Goal: Check status: Check status

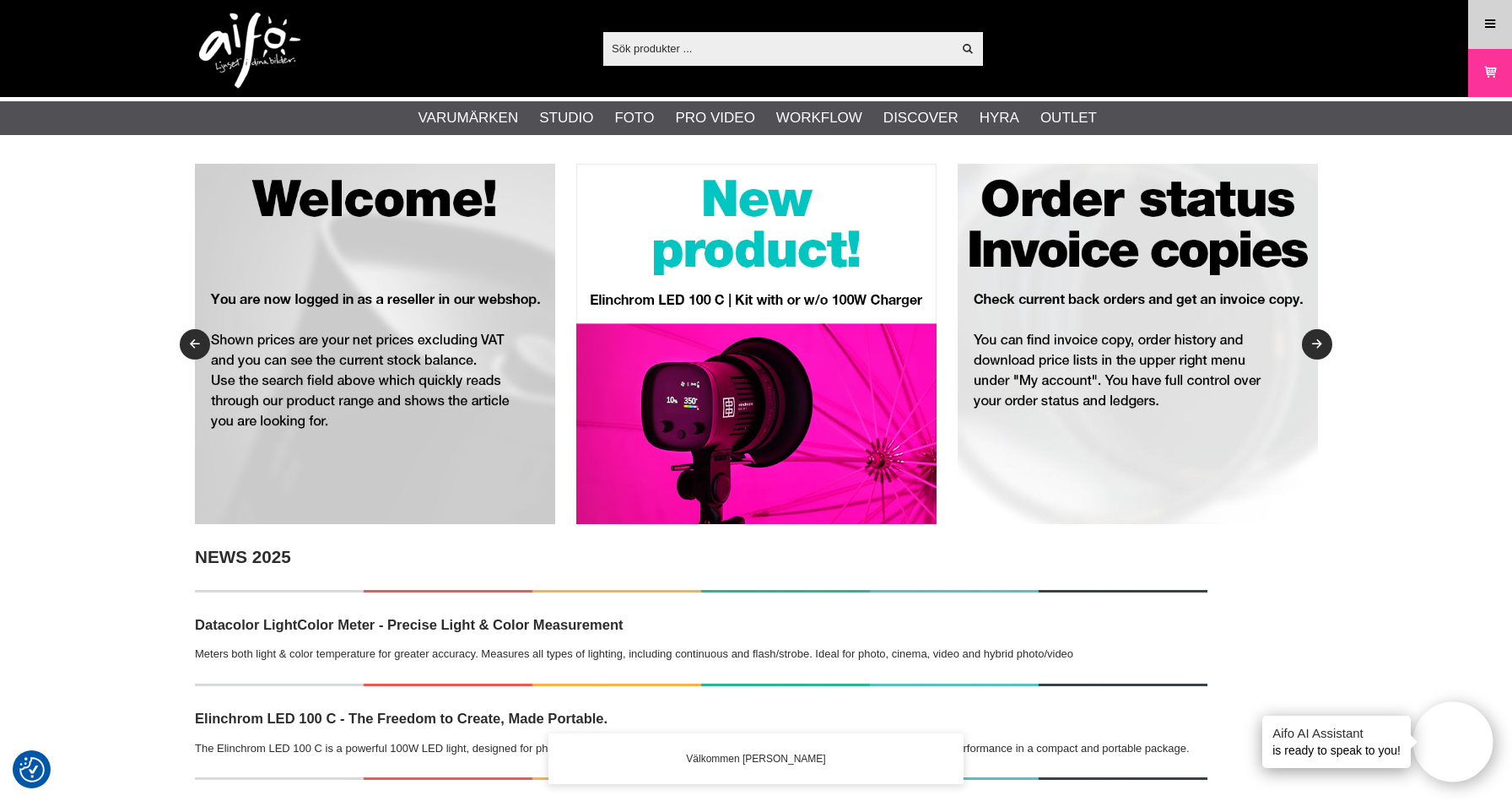
click at [1497, 20] on icon at bounding box center [1490, 25] width 15 height 18
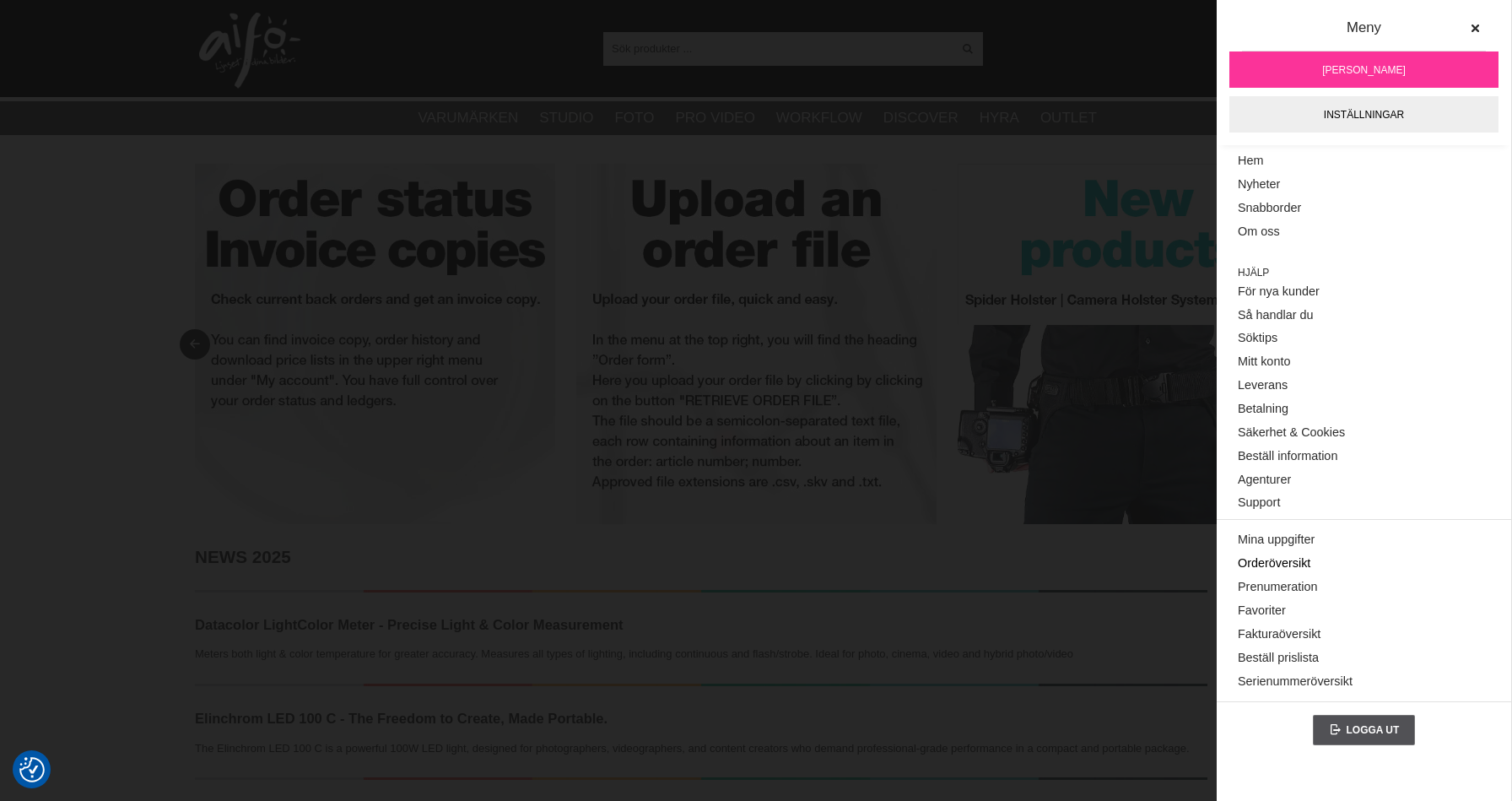
click at [1289, 564] on link "Orderöversikt" at bounding box center [1363, 564] width 252 height 24
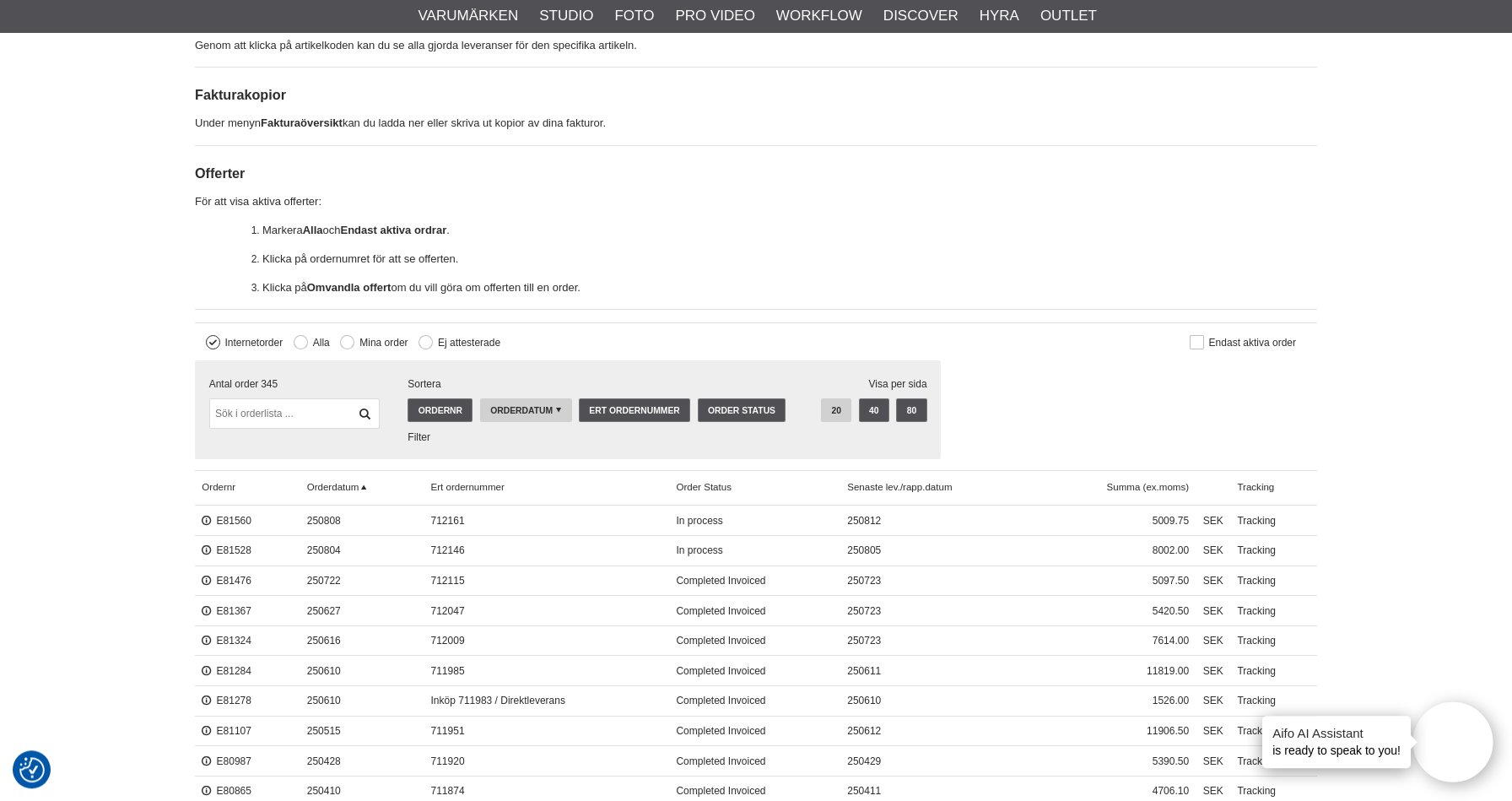
scroll to position [269, 0]
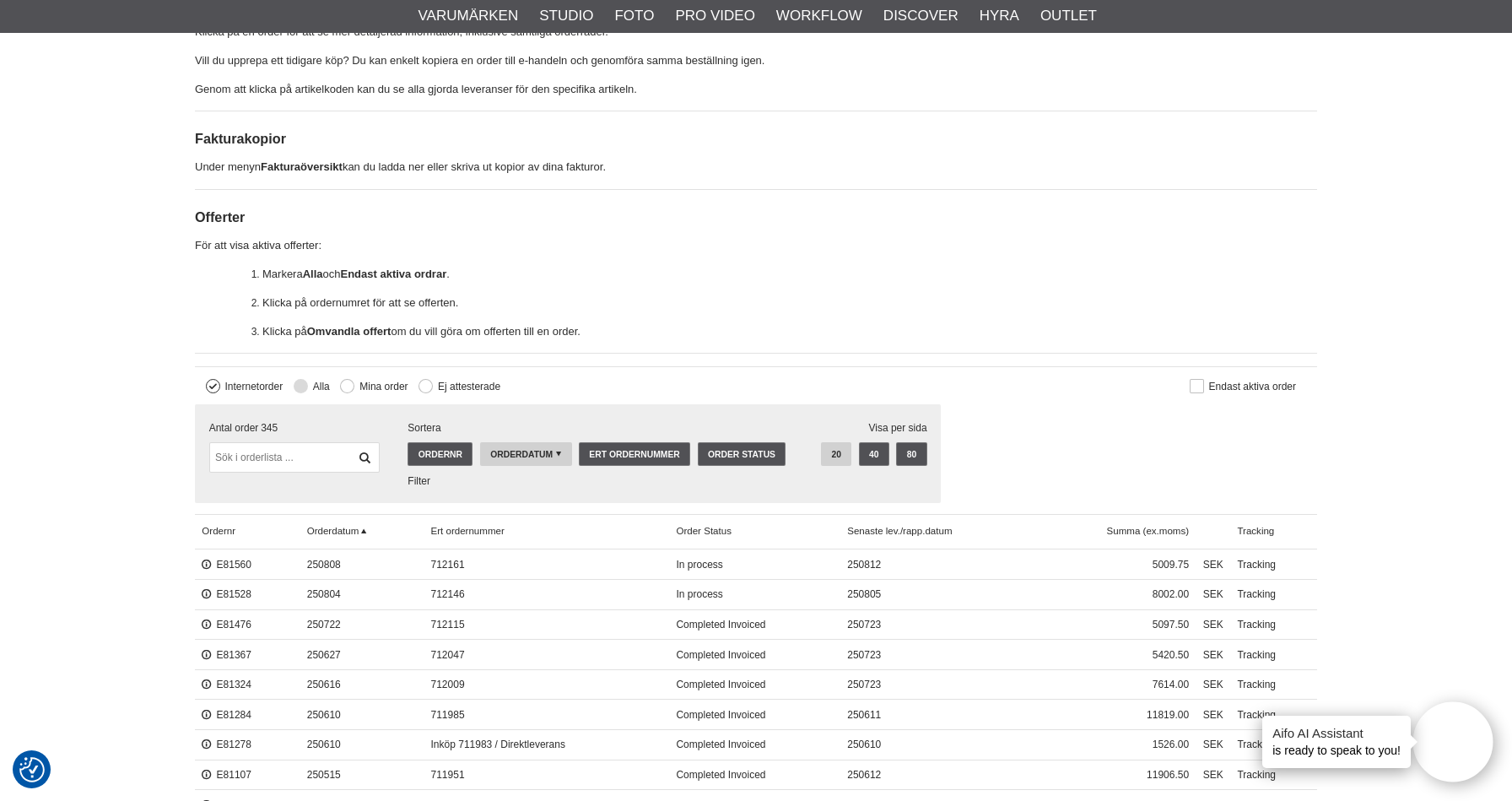
click at [305, 384] on button at bounding box center [301, 386] width 15 height 15
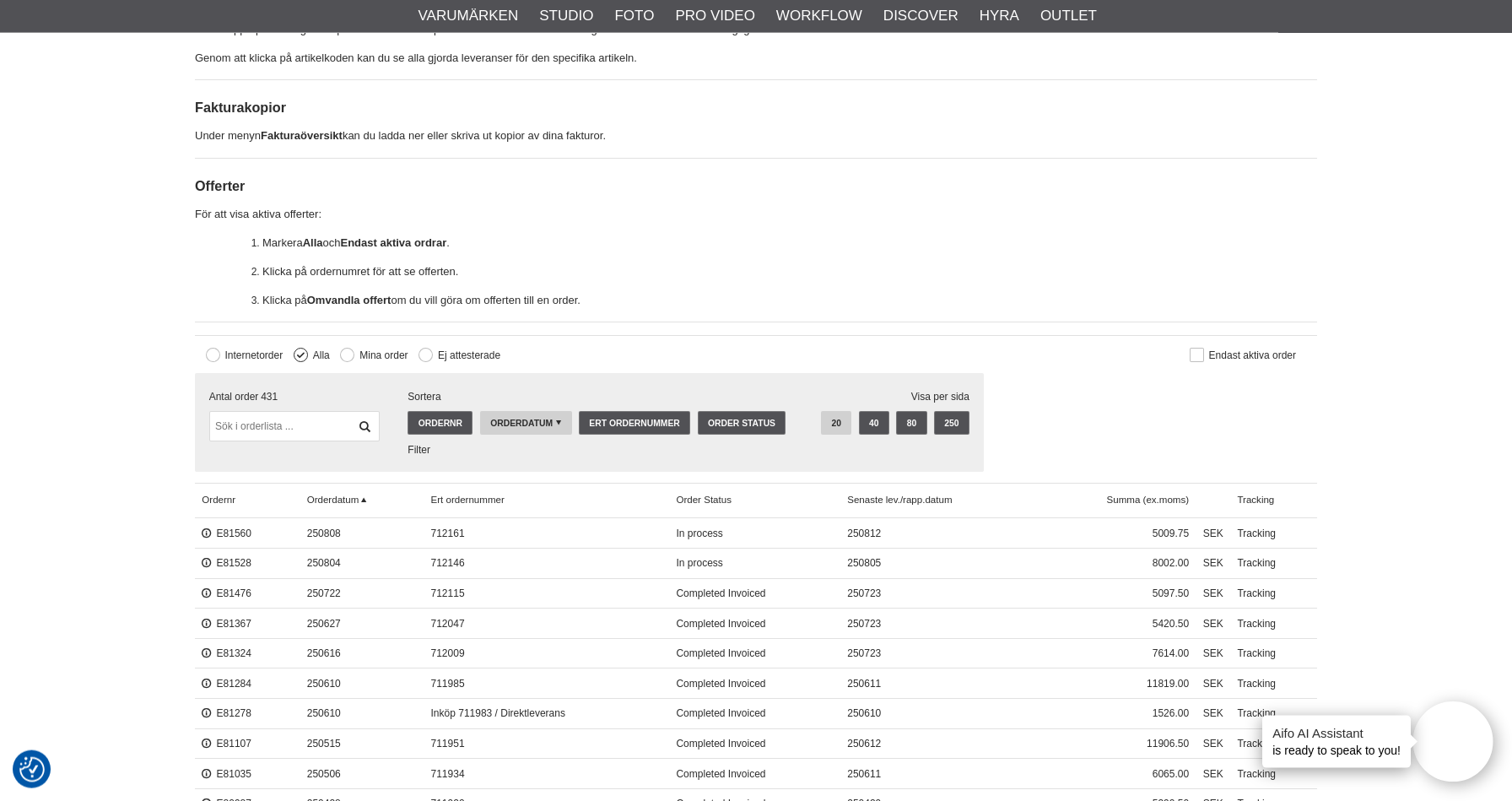
scroll to position [89, 0]
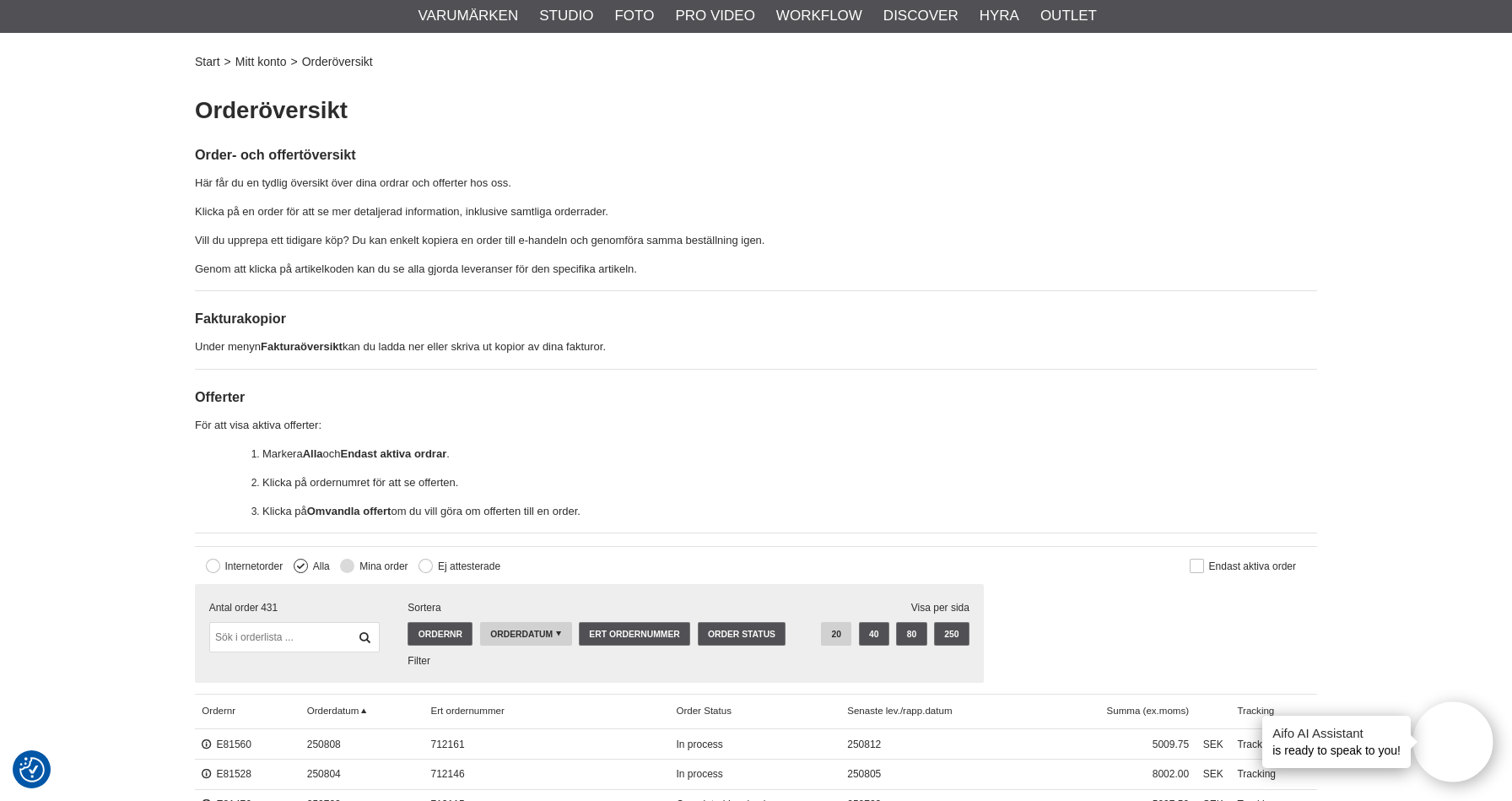
click at [348, 562] on button at bounding box center [347, 566] width 15 height 15
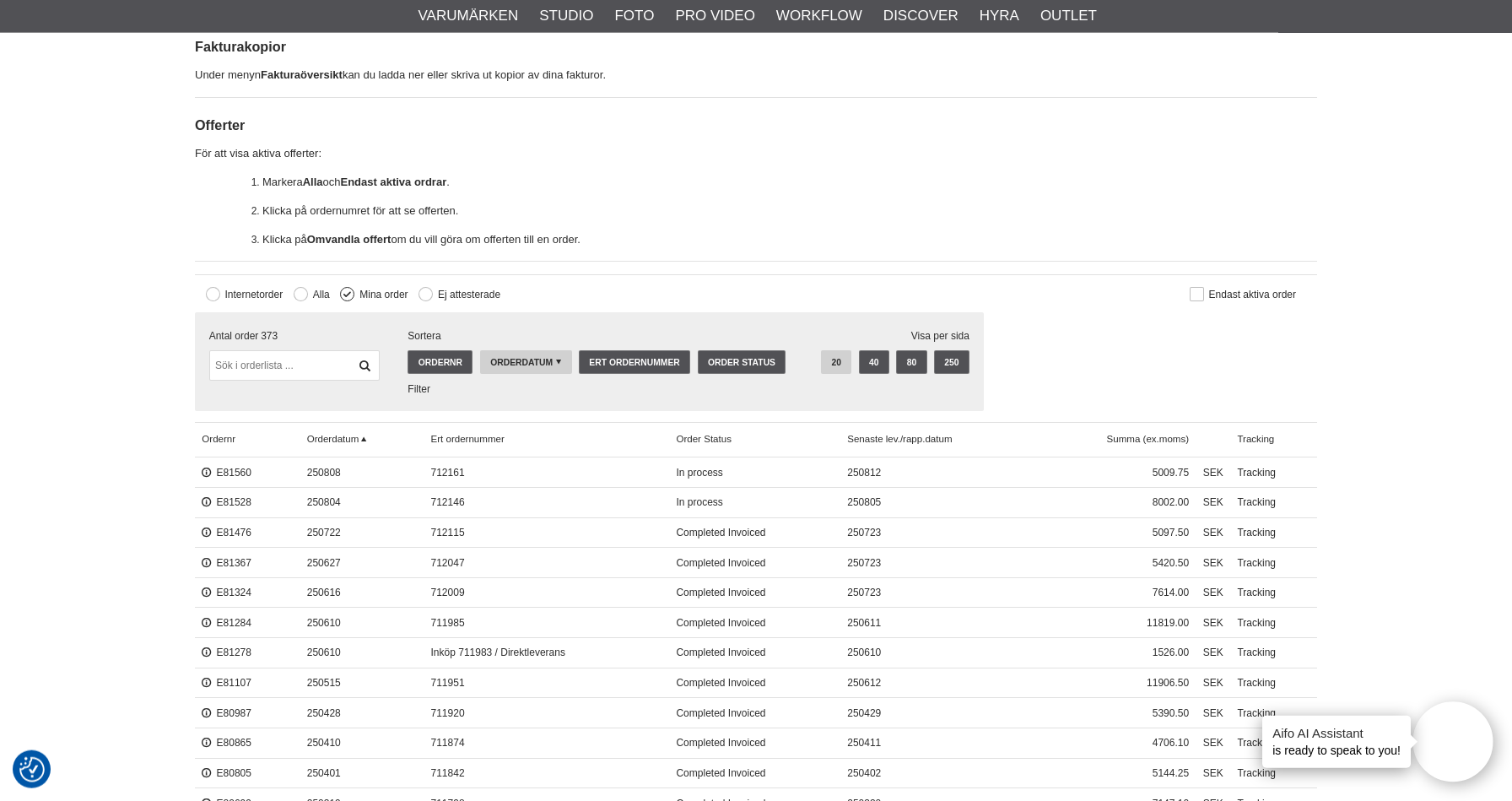
scroll to position [449, 0]
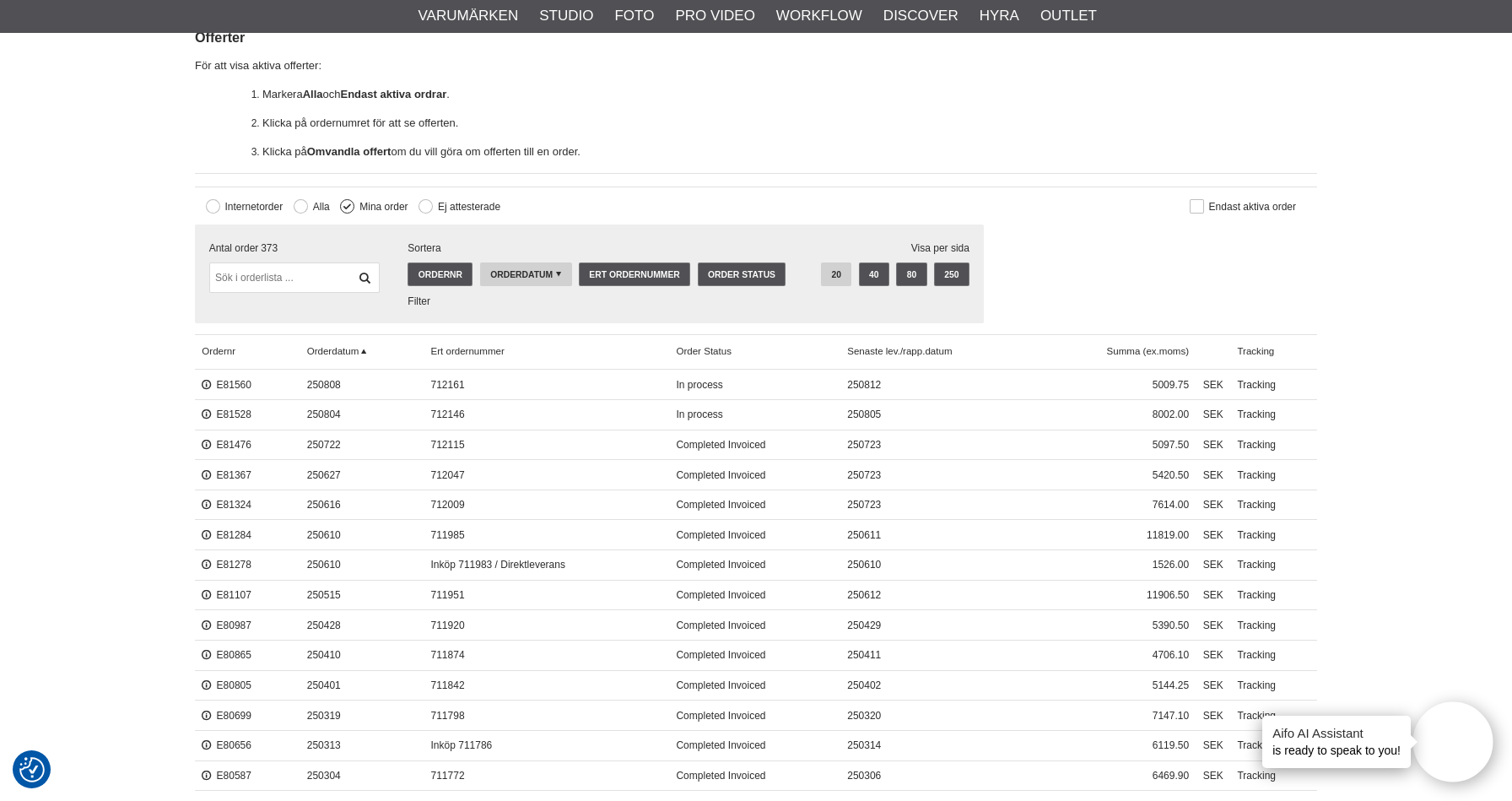
click at [1264, 257] on div "Filtrera [GEOGRAPHIC_DATA] Antal order 373 [GEOGRAPHIC_DATA] Ordernr Orderdatum…" at bounding box center [756, 279] width 1123 height 109
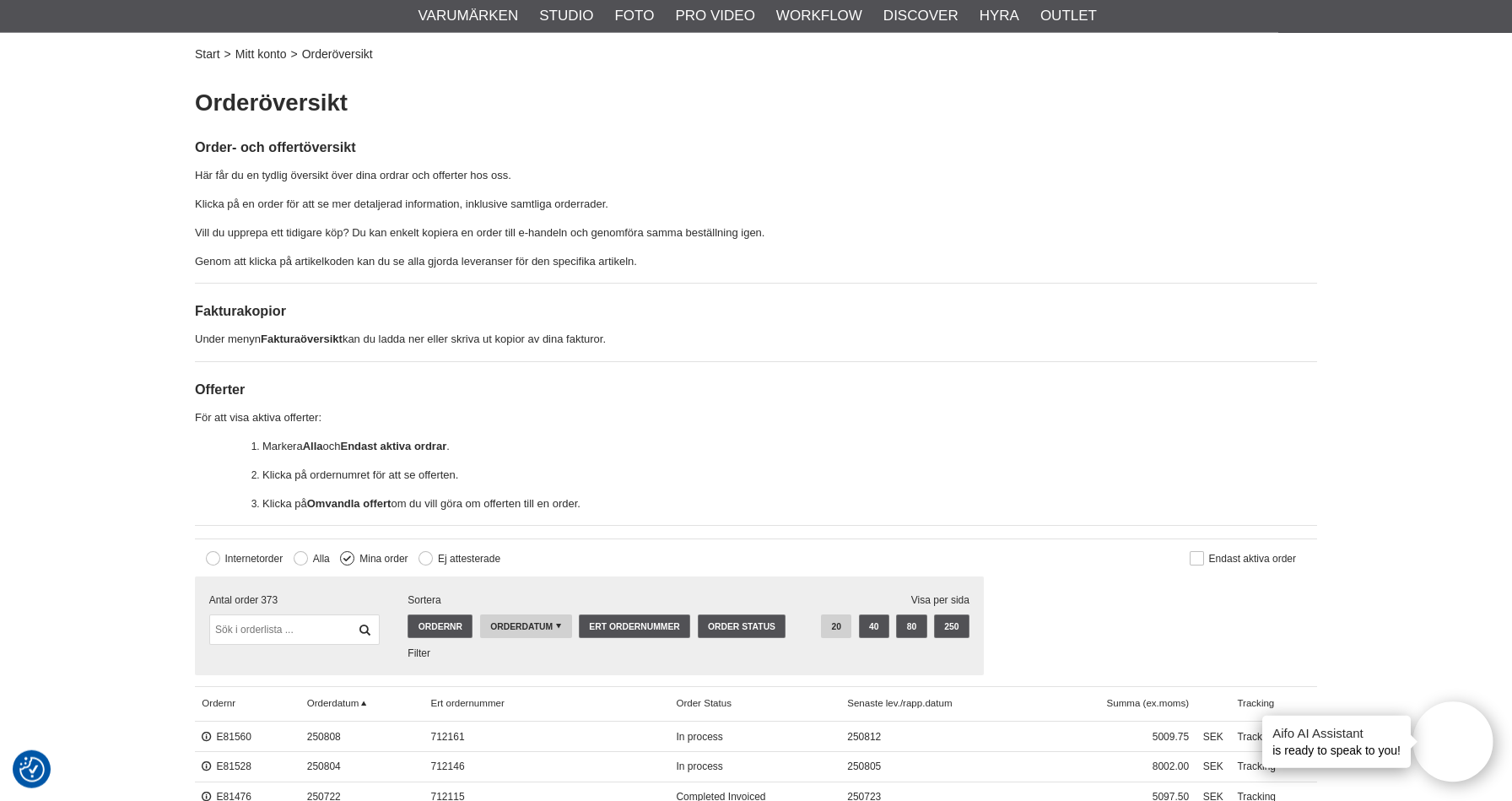
scroll to position [89, 0]
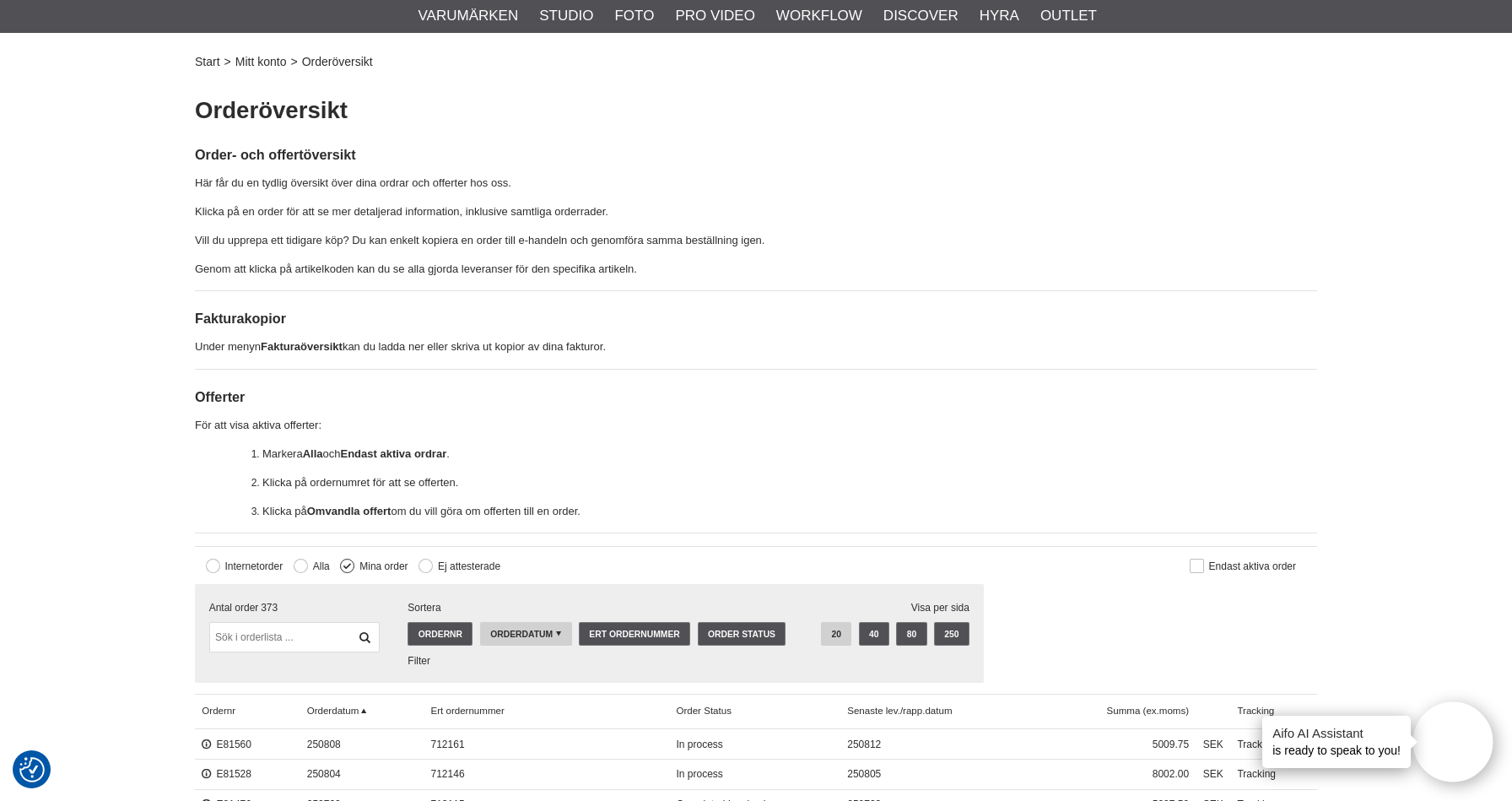
click at [371, 561] on label "Mina order" at bounding box center [381, 566] width 53 height 12
click at [0, 0] on input "Mina order" at bounding box center [0, 0] width 0 height 0
click at [429, 563] on button at bounding box center [426, 566] width 15 height 15
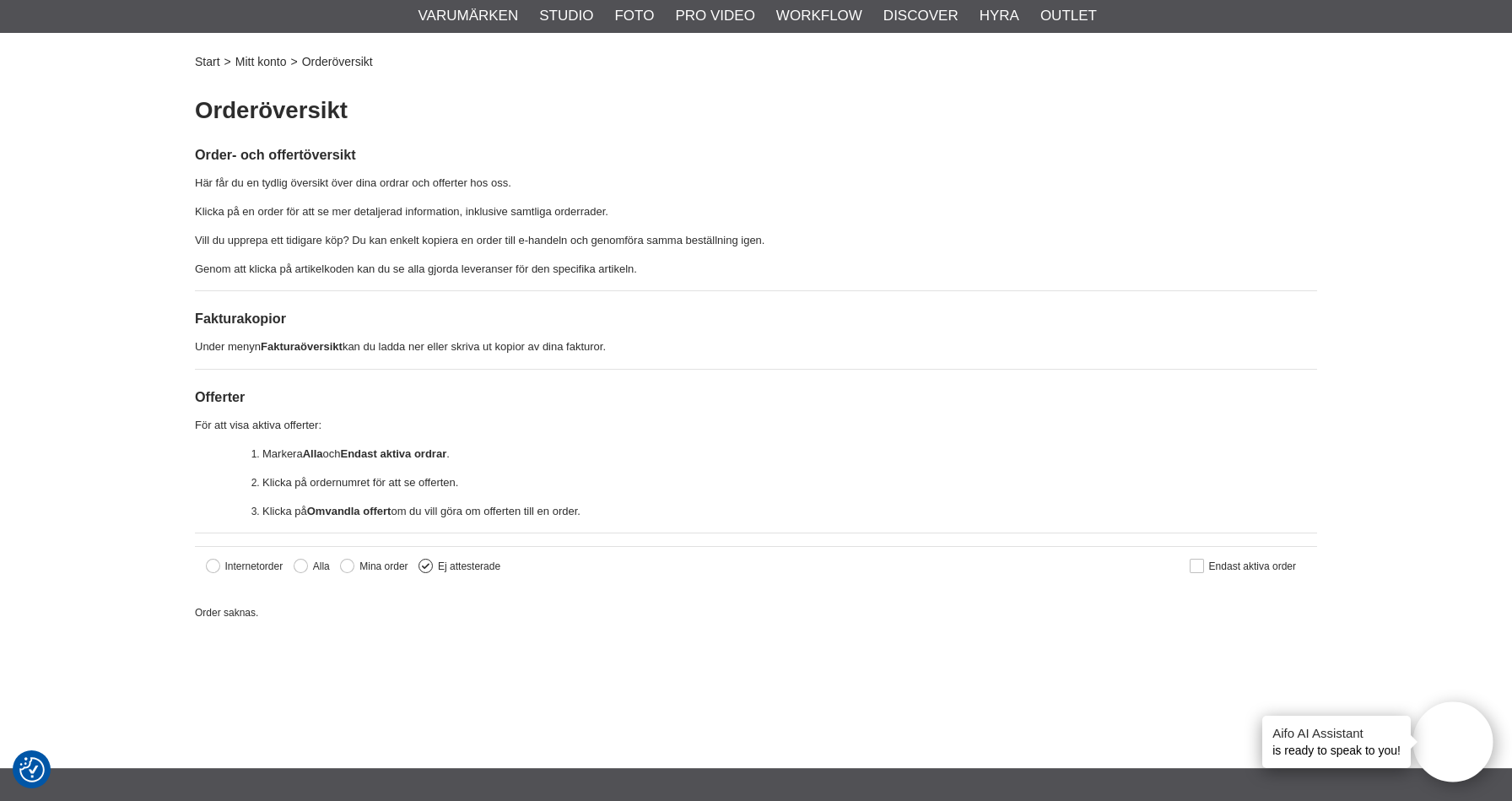
click at [432, 568] on button at bounding box center [426, 566] width 15 height 15
click at [360, 564] on label "Mina order" at bounding box center [381, 566] width 53 height 12
click at [0, 0] on input "Mina order" at bounding box center [0, 0] width 0 height 0
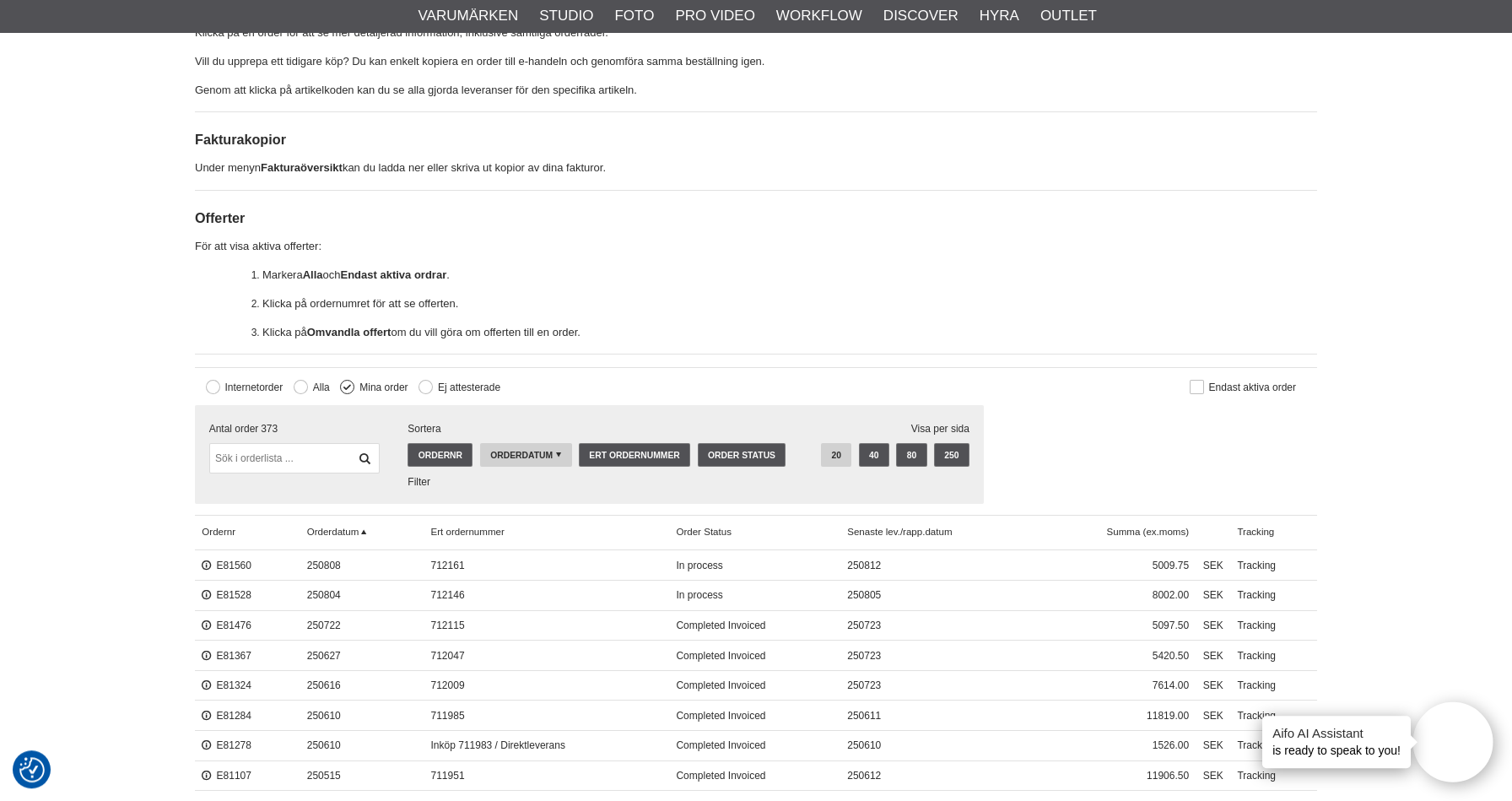
scroll to position [269, 0]
click at [357, 388] on label "Mina order" at bounding box center [381, 386] width 53 height 12
click at [0, 0] on input "Mina order" at bounding box center [0, 0] width 0 height 0
click at [348, 382] on button at bounding box center [347, 386] width 15 height 15
click at [1203, 386] on button at bounding box center [1198, 386] width 15 height 15
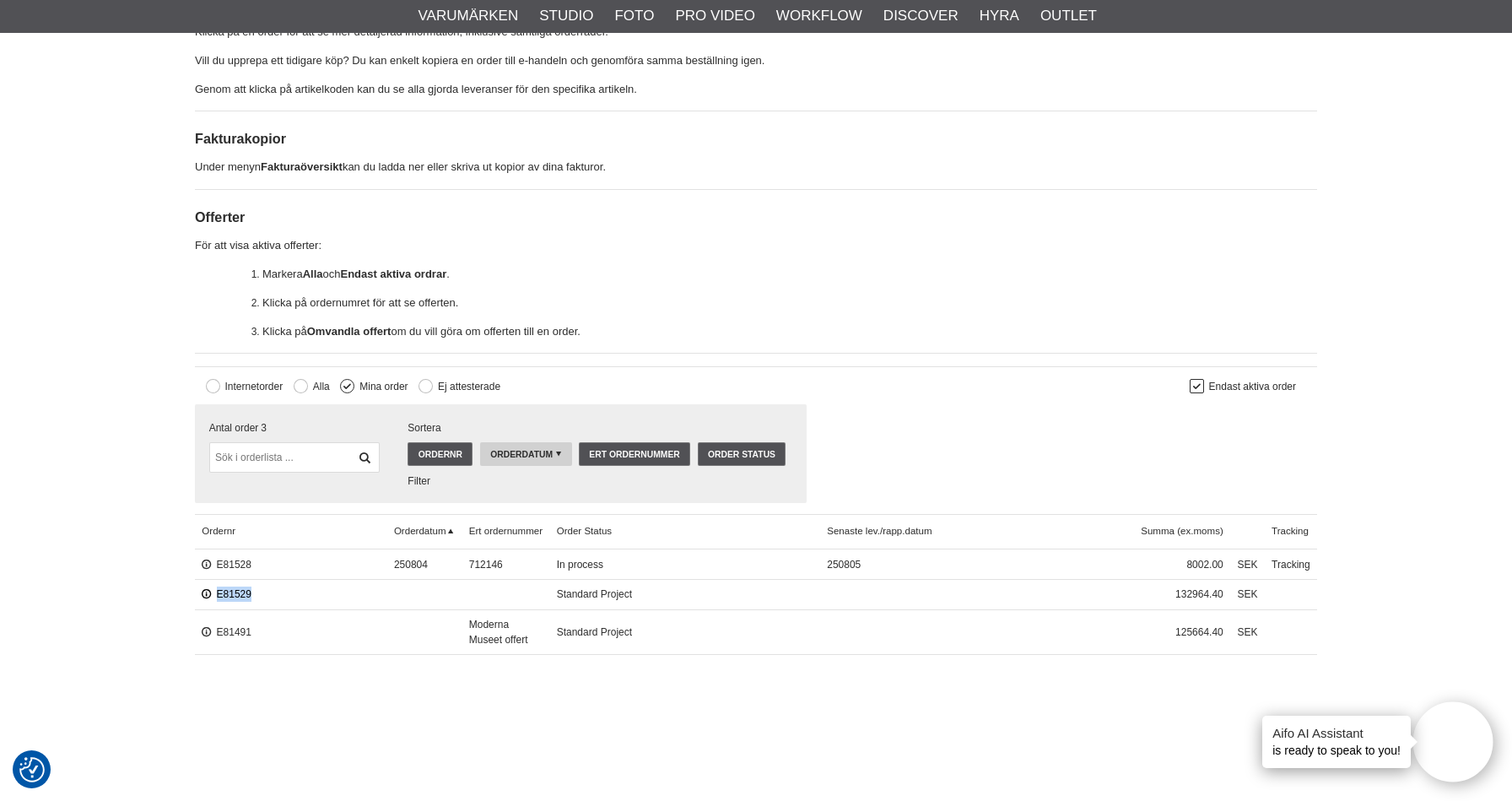
drag, startPoint x: 266, startPoint y: 597, endPoint x: 211, endPoint y: 594, distance: 55.1
click at [211, 594] on div "E81529" at bounding box center [291, 593] width 192 height 30
copy link "E81529"
